Goal: Task Accomplishment & Management: Use online tool/utility

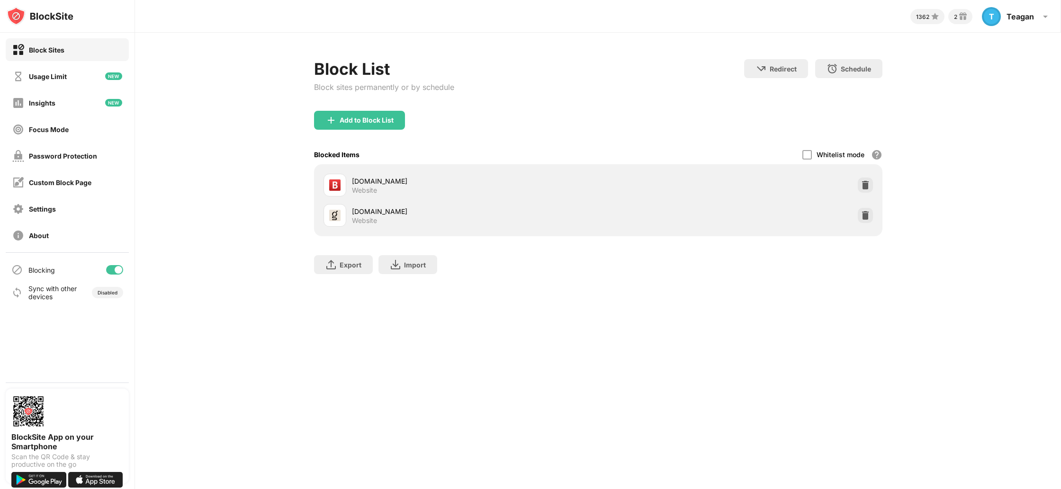
click at [719, 297] on div "Block List Block sites permanently or by schedule Redirect Choose a site to be …" at bounding box center [598, 172] width 926 height 278
click at [860, 215] on div at bounding box center [865, 215] width 15 height 15
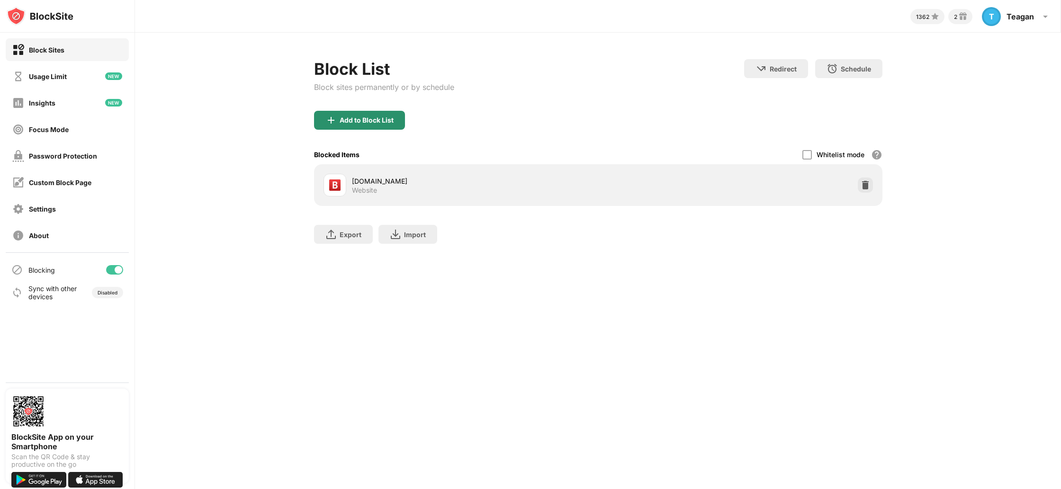
click at [371, 117] on div "Add to Block List" at bounding box center [367, 121] width 54 height 8
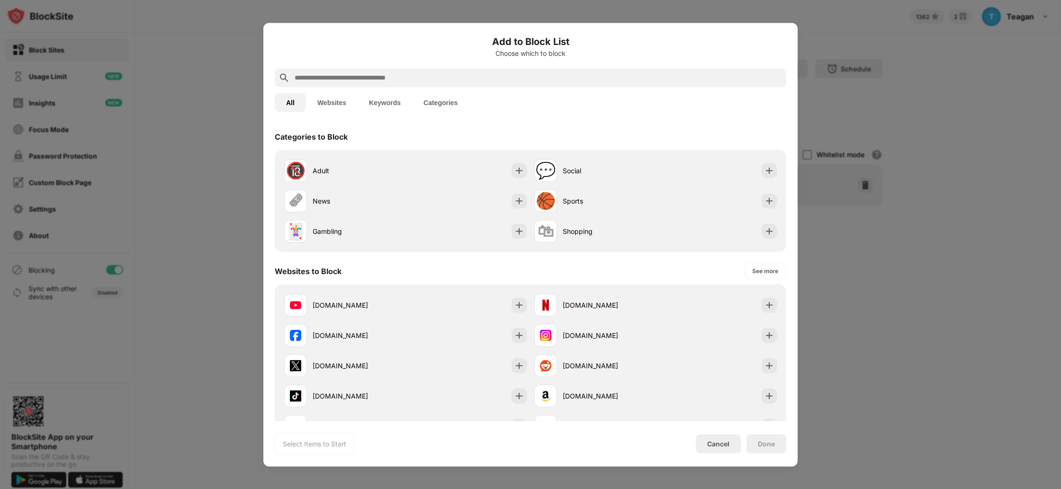
click at [374, 77] on input "text" at bounding box center [538, 77] width 489 height 11
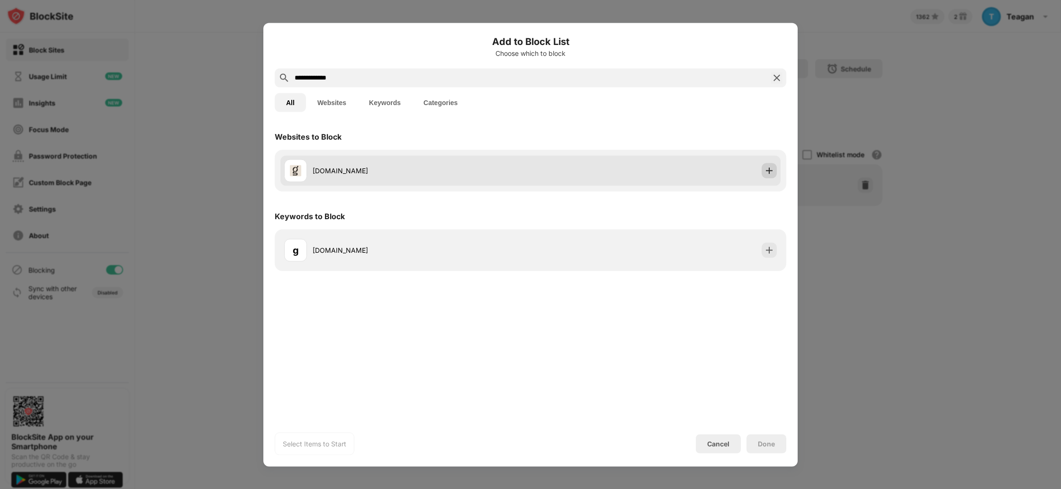
type input "**********"
click at [769, 173] on img at bounding box center [768, 170] width 9 height 9
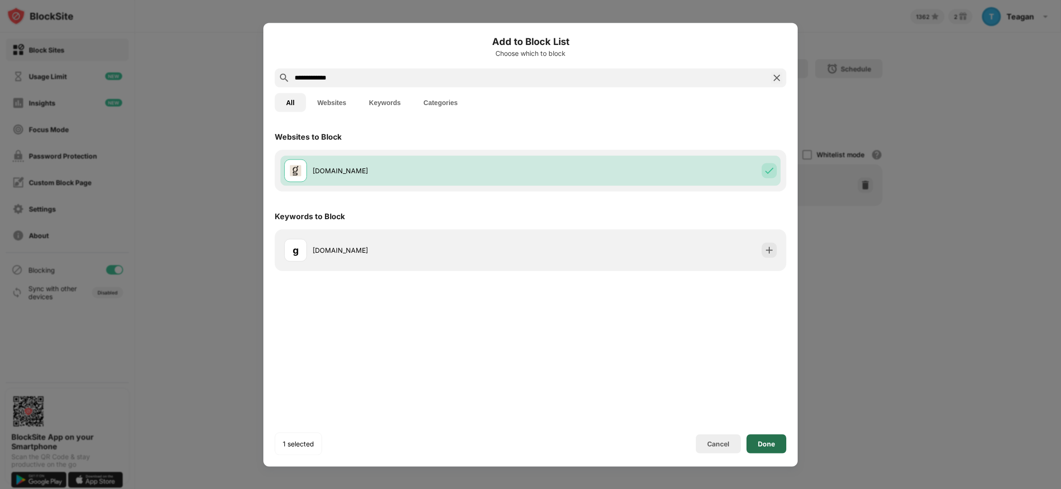
click at [771, 443] on div "Done" at bounding box center [766, 444] width 17 height 8
